Goal: Task Accomplishment & Management: Manage account settings

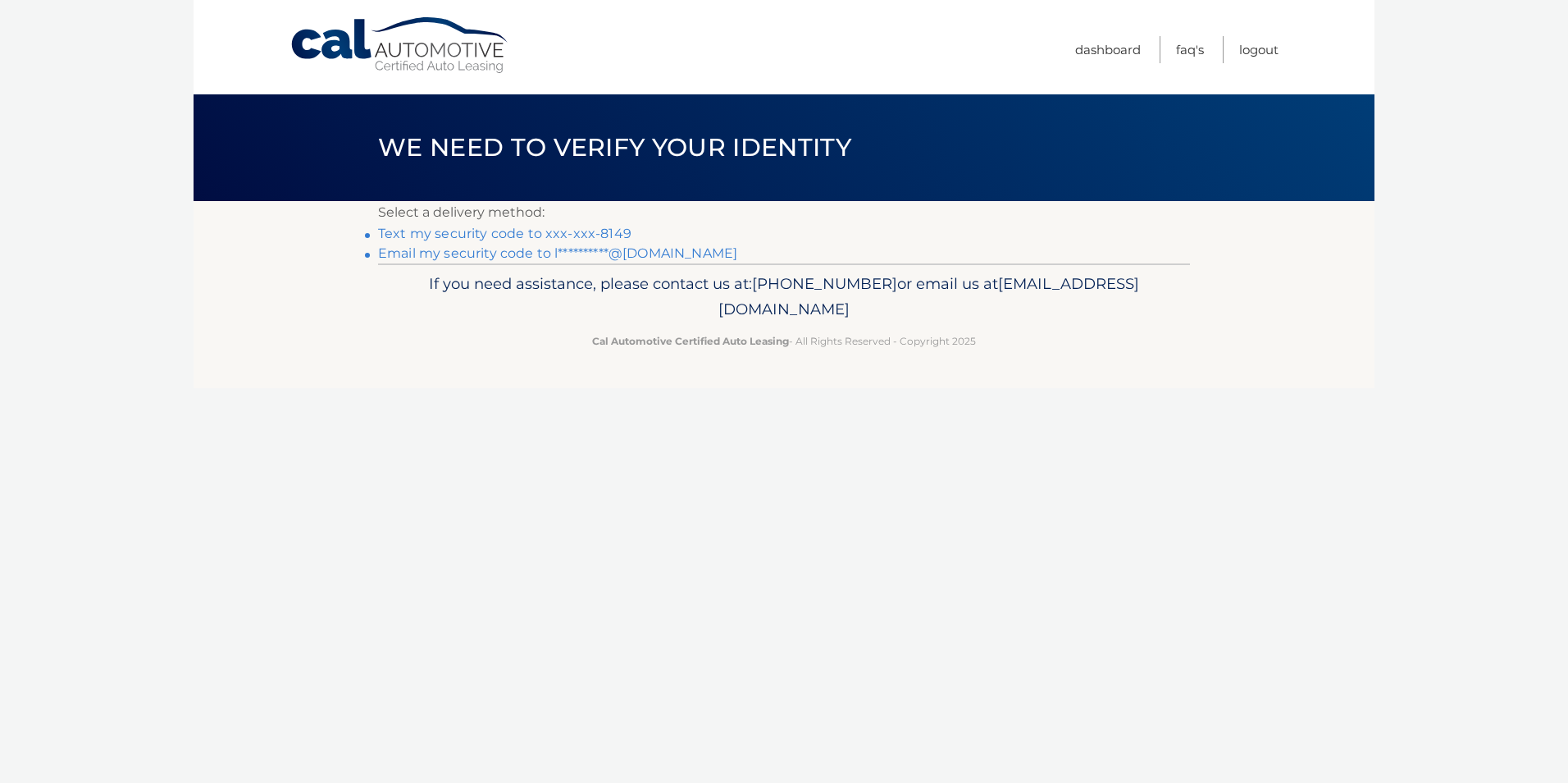
click at [601, 232] on link "Text my security code to xxx-xxx-8149" at bounding box center [504, 233] width 253 height 15
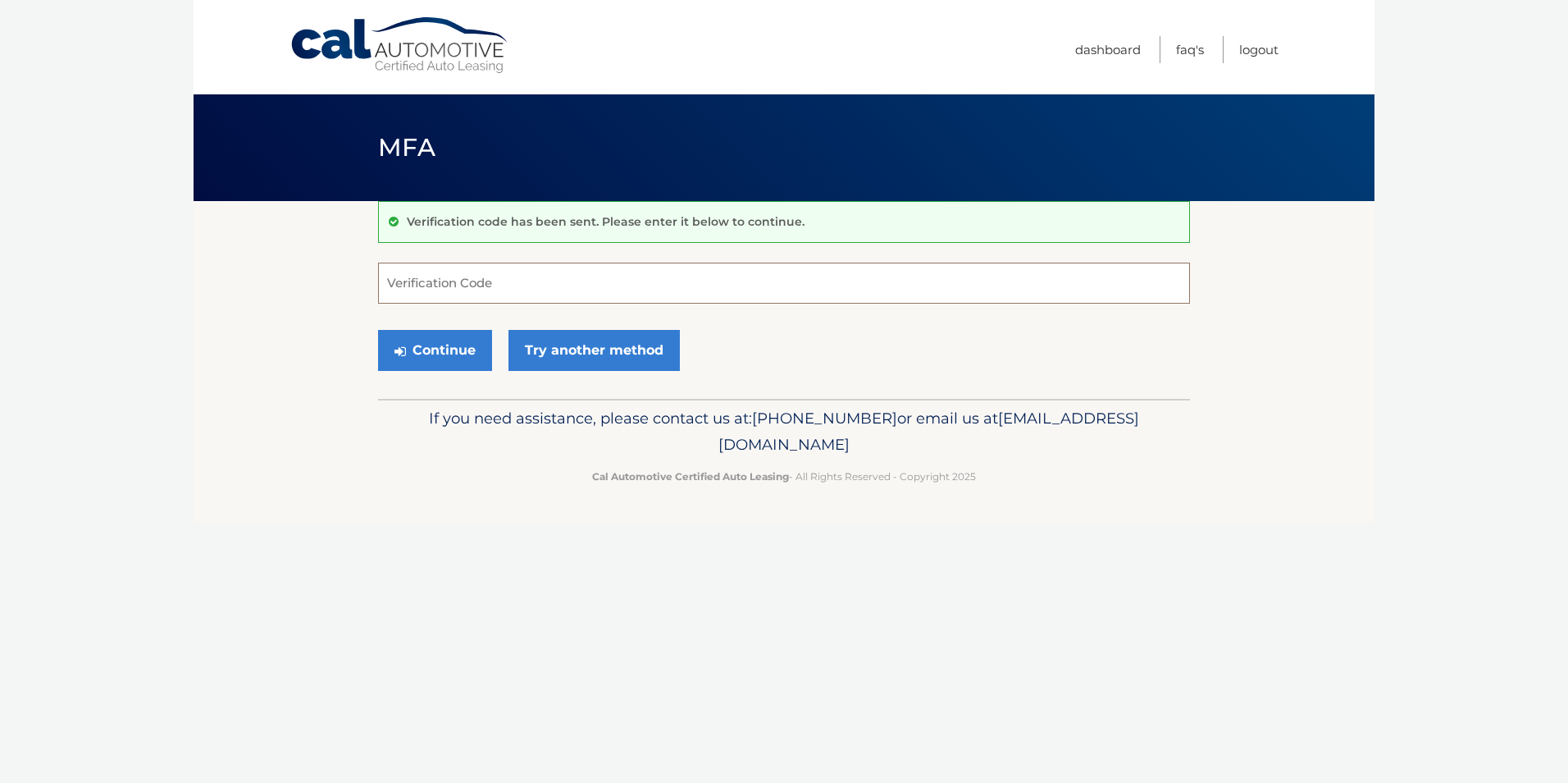
click at [601, 271] on input "Verification Code" at bounding box center [784, 283] width 812 height 41
type input "285121"
click at [467, 355] on button "Continue" at bounding box center [434, 350] width 114 height 41
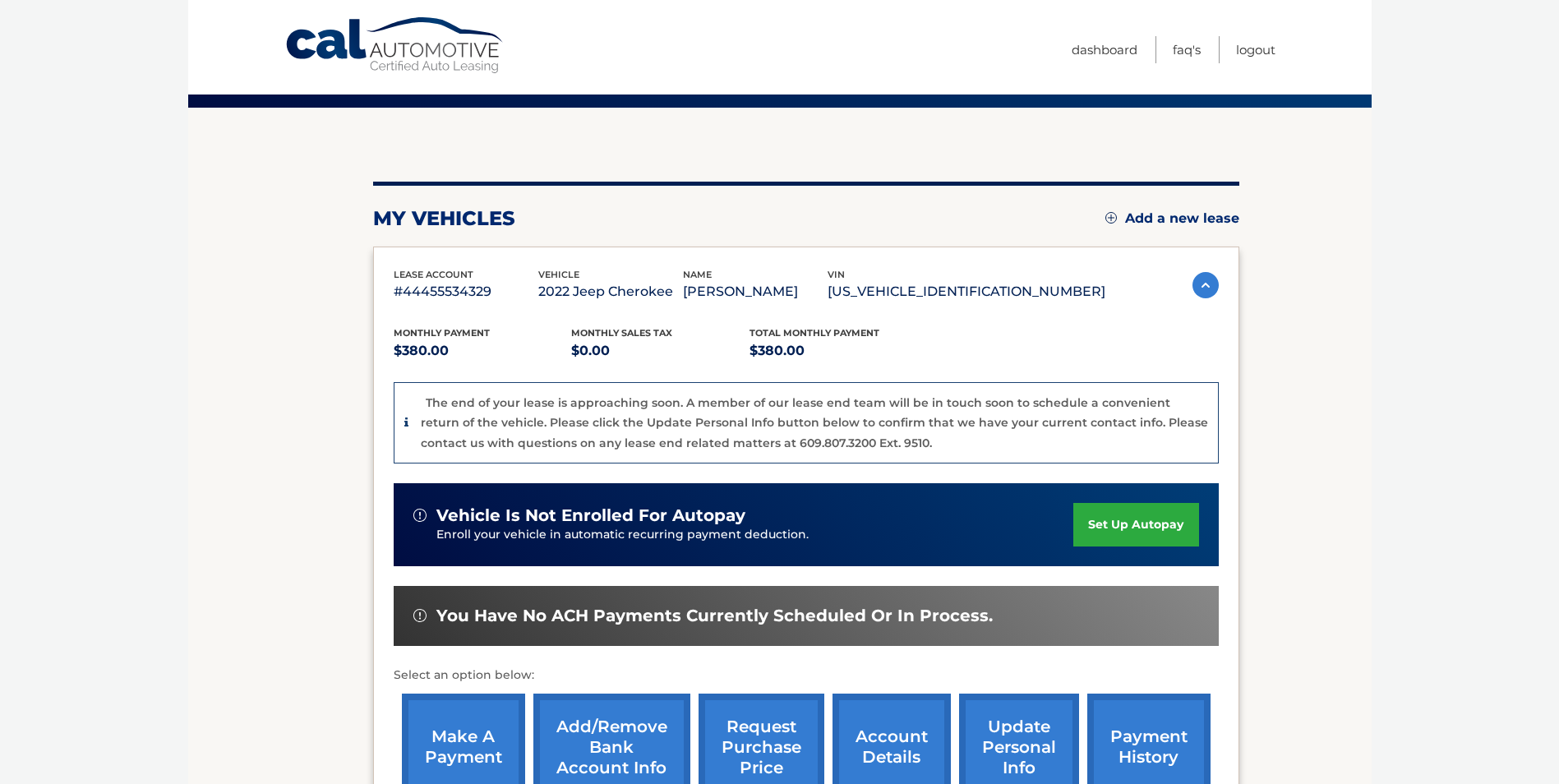
scroll to position [314, 0]
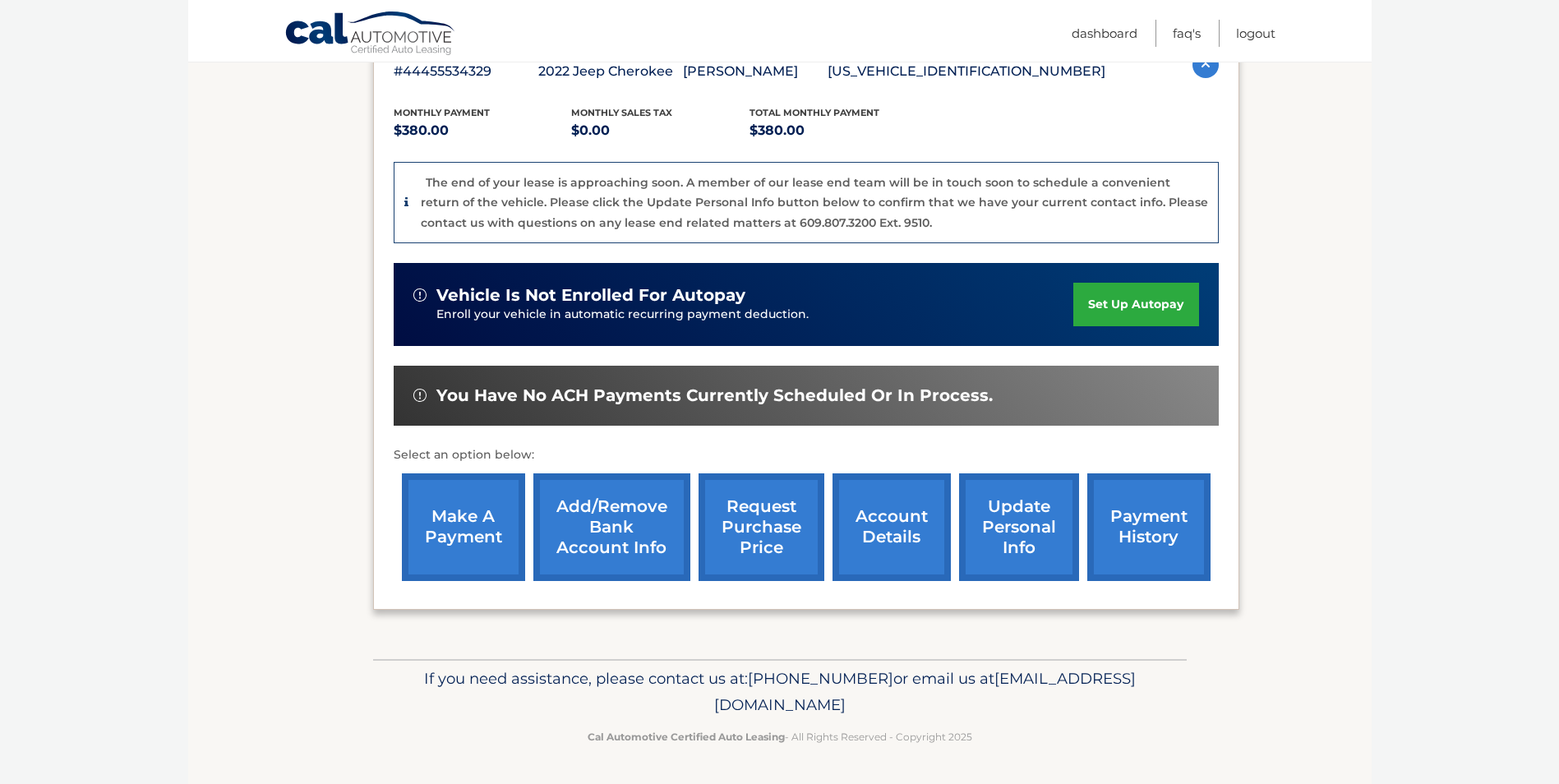
click at [928, 509] on link "account details" at bounding box center [892, 527] width 118 height 108
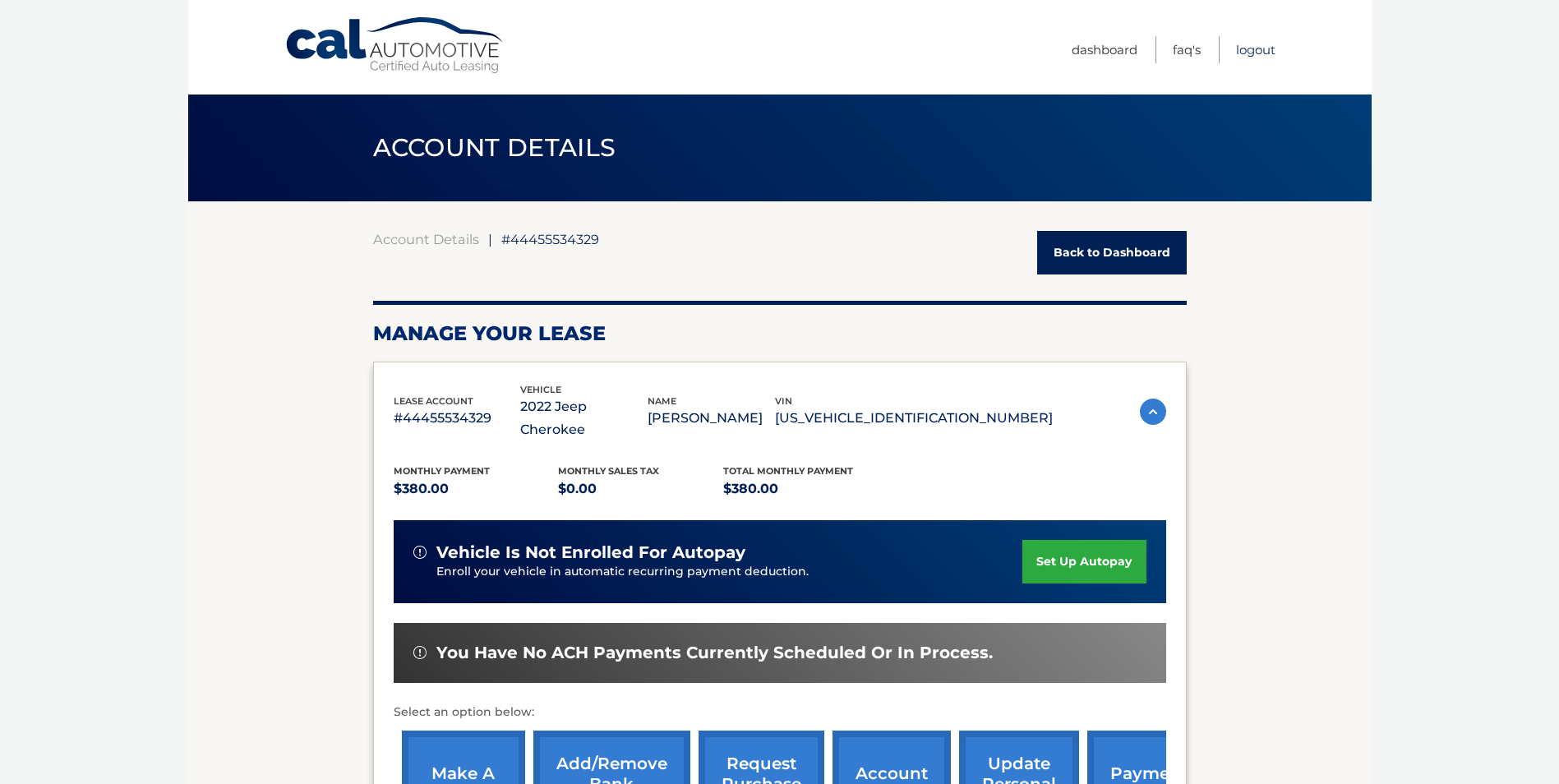
click at [1264, 52] on link "Logout" at bounding box center [1256, 49] width 39 height 27
